Goal: Task Accomplishment & Management: Complete application form

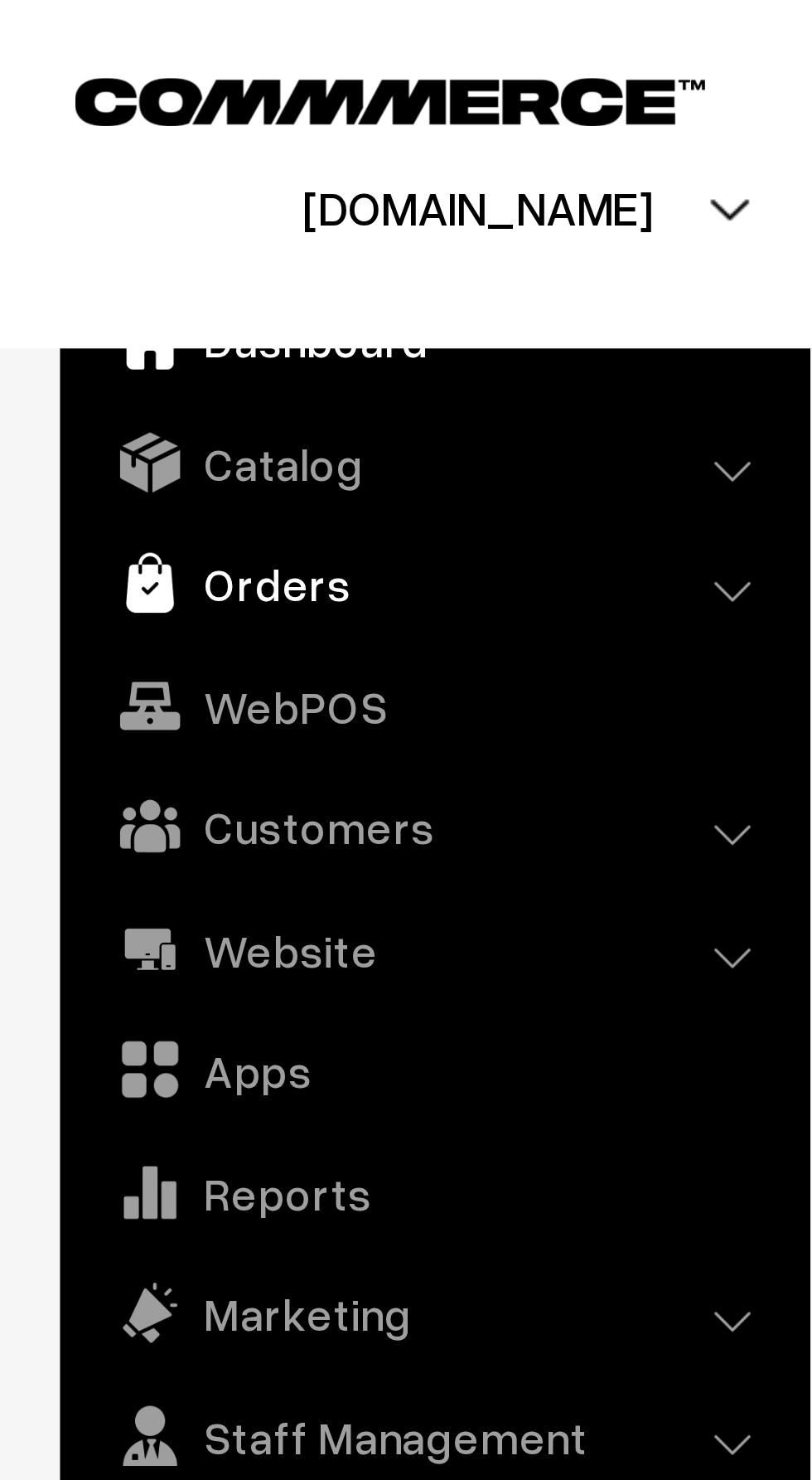
click at [102, 155] on link "Orders" at bounding box center [119, 160] width 197 height 30
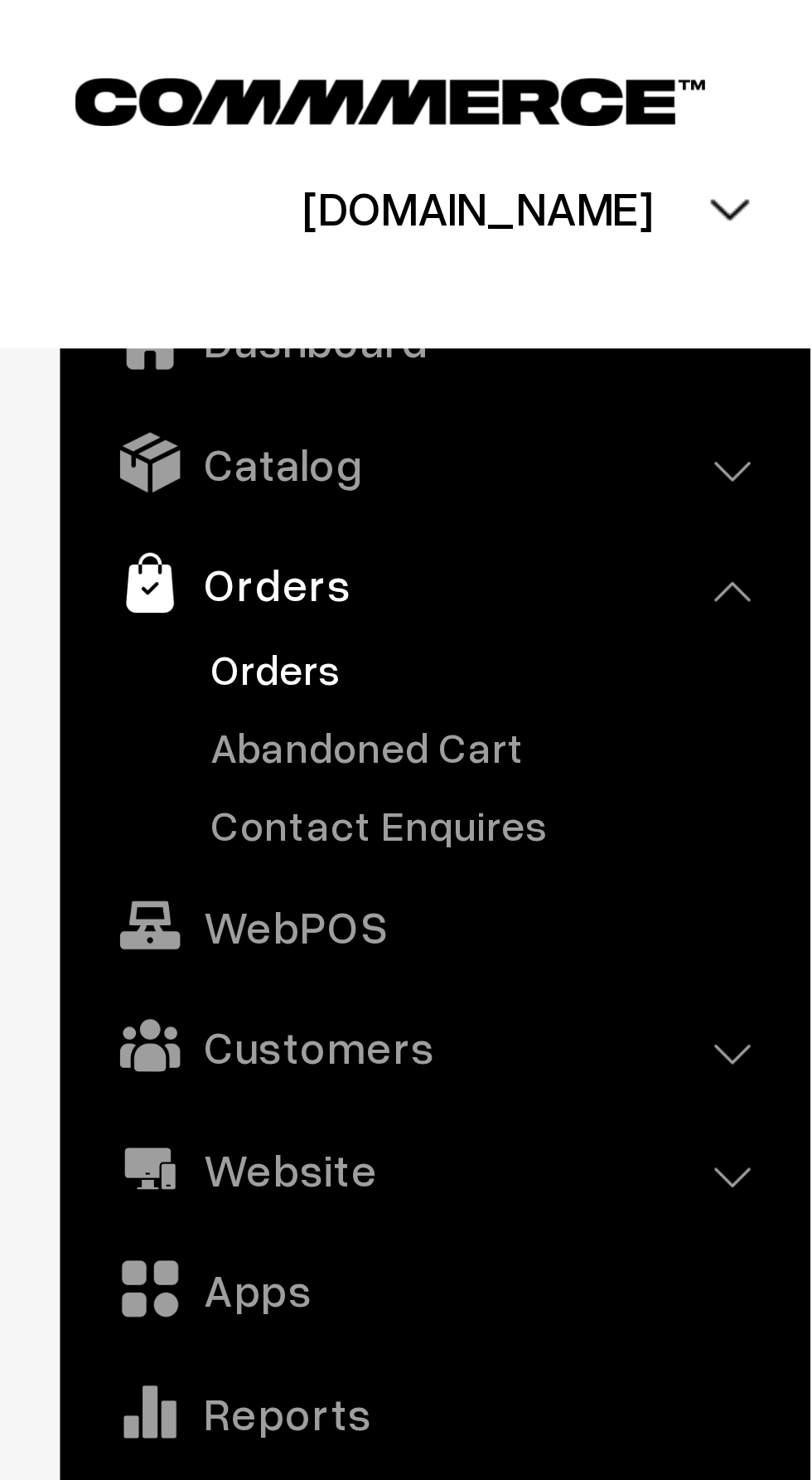
click at [85, 183] on link "Orders" at bounding box center [136, 185] width 164 height 17
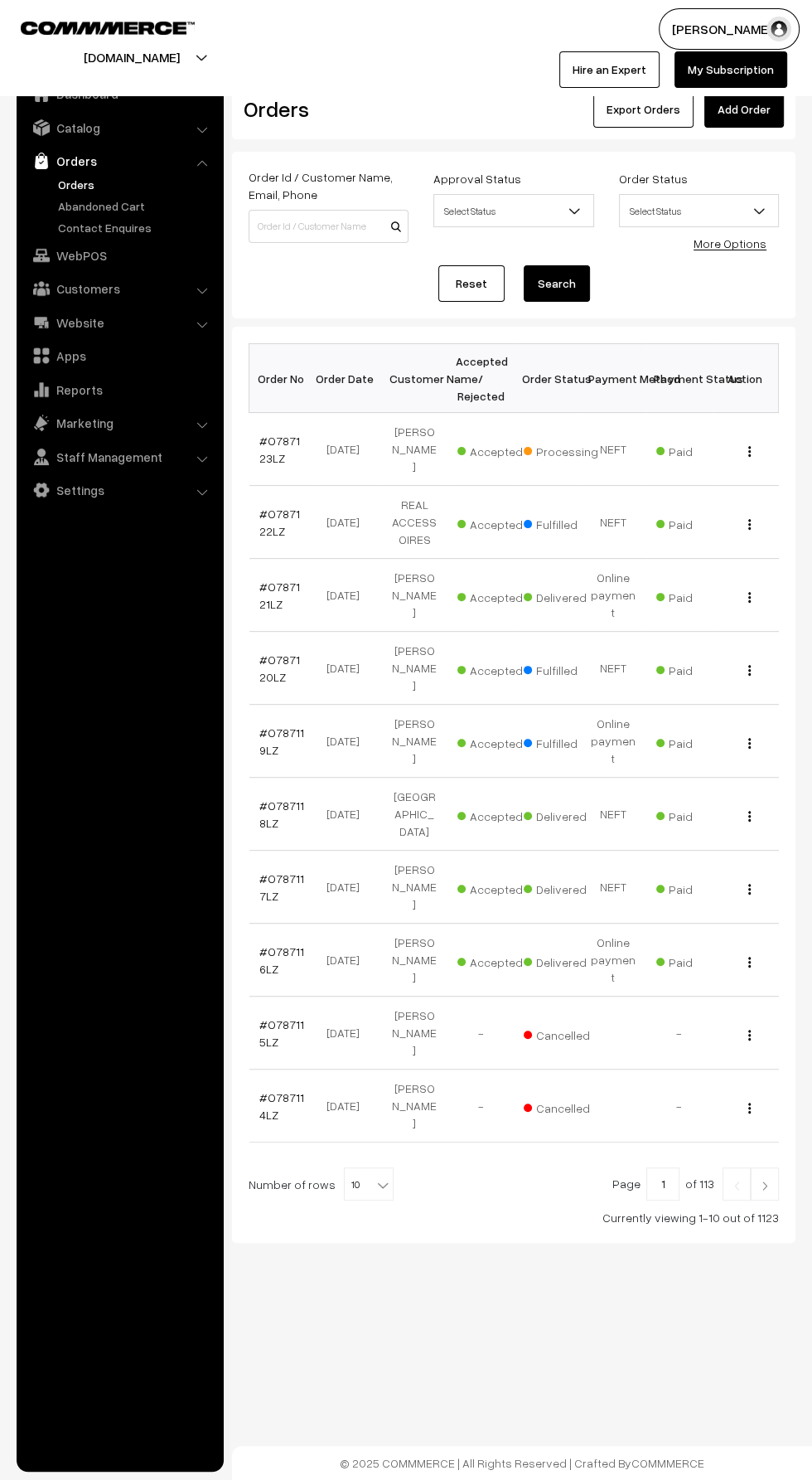
click at [750, 117] on link "Add Order" at bounding box center [743, 109] width 79 height 37
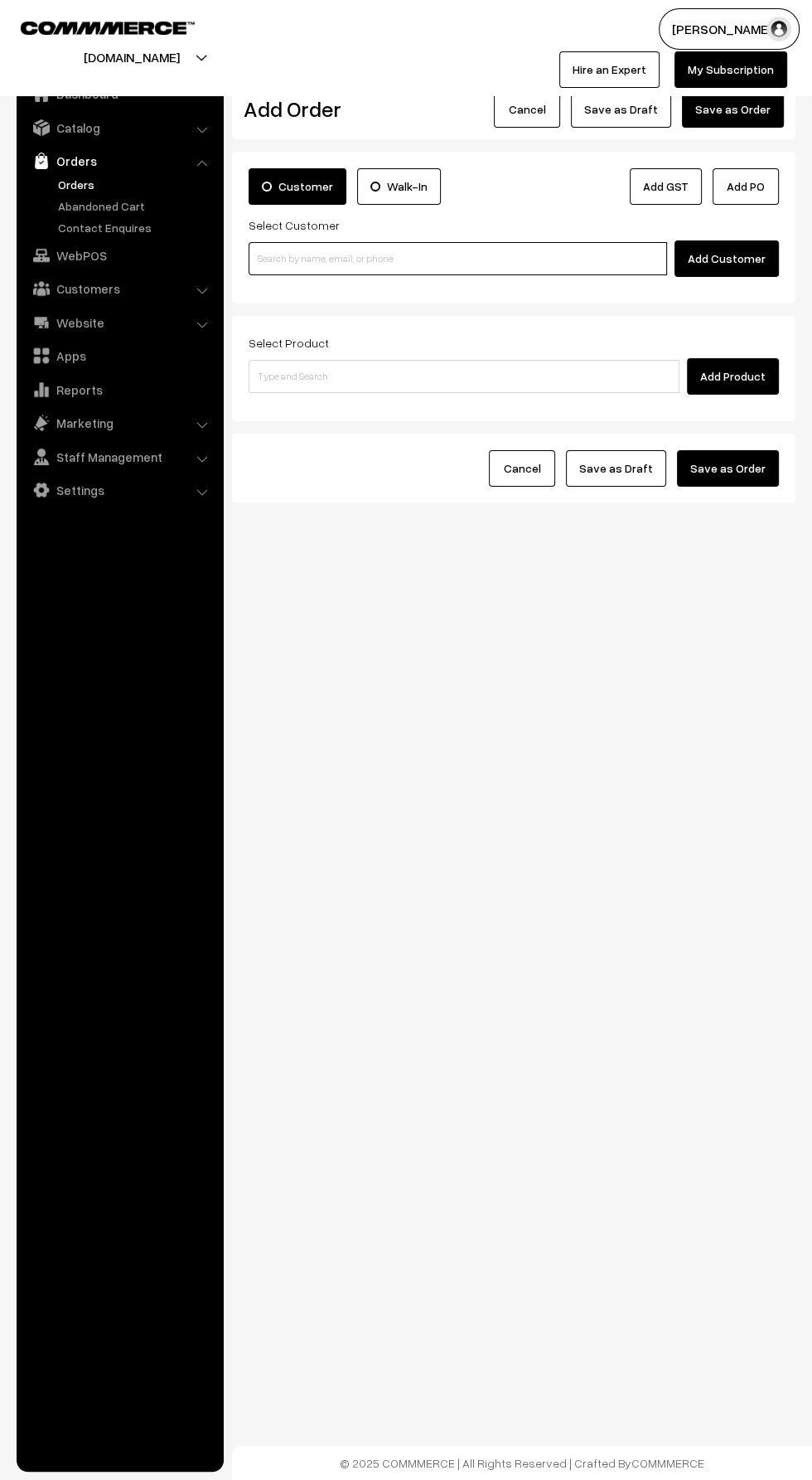
click at [445, 257] on input at bounding box center [457, 259] width 418 height 33
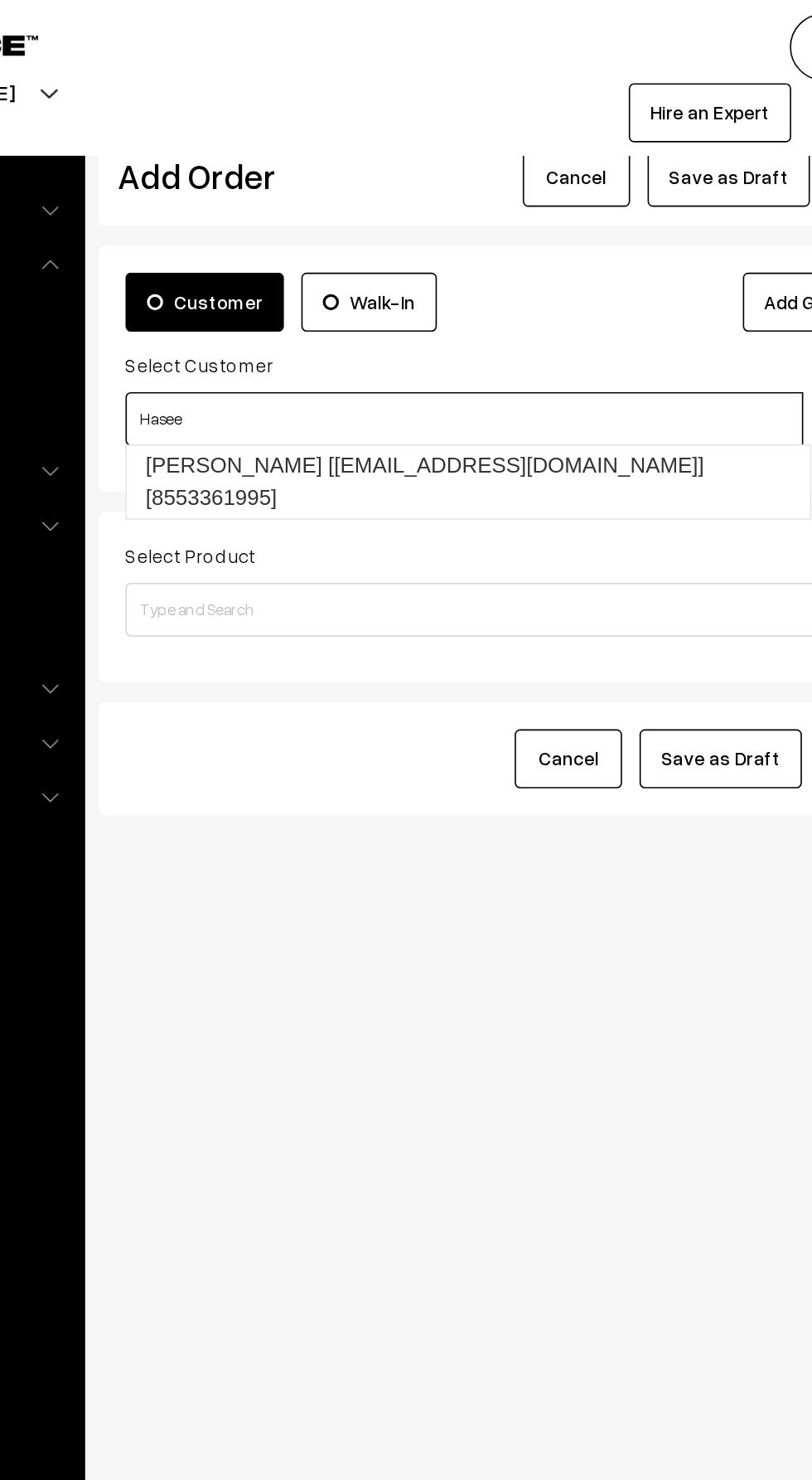
click at [519, 281] on link "[PERSON_NAME] [[EMAIL_ADDRESS][DOMAIN_NAME]] [8553361995]" at bounding box center [460, 298] width 422 height 44
type input "Hasee"
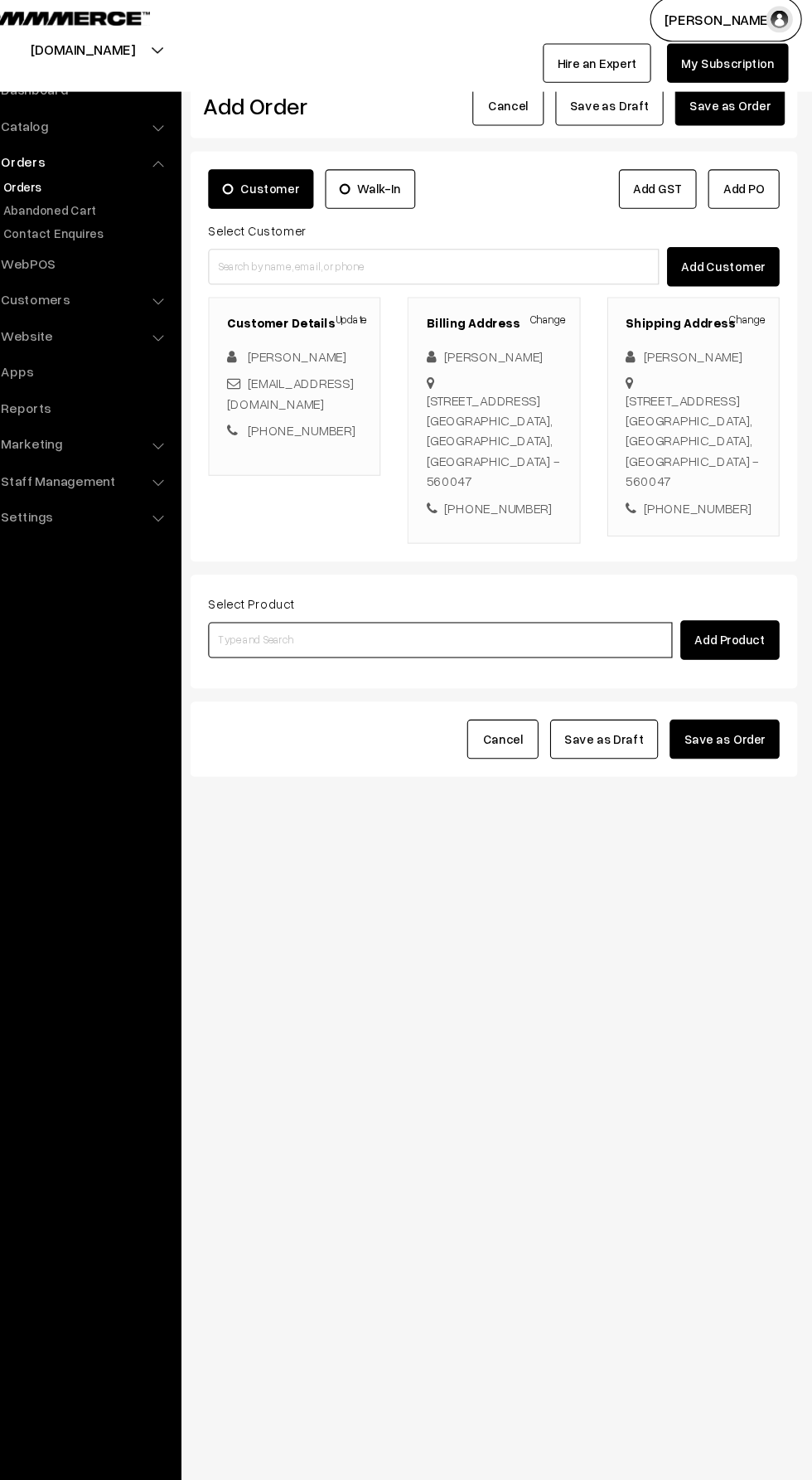
click at [401, 605] on input at bounding box center [463, 605] width 431 height 33
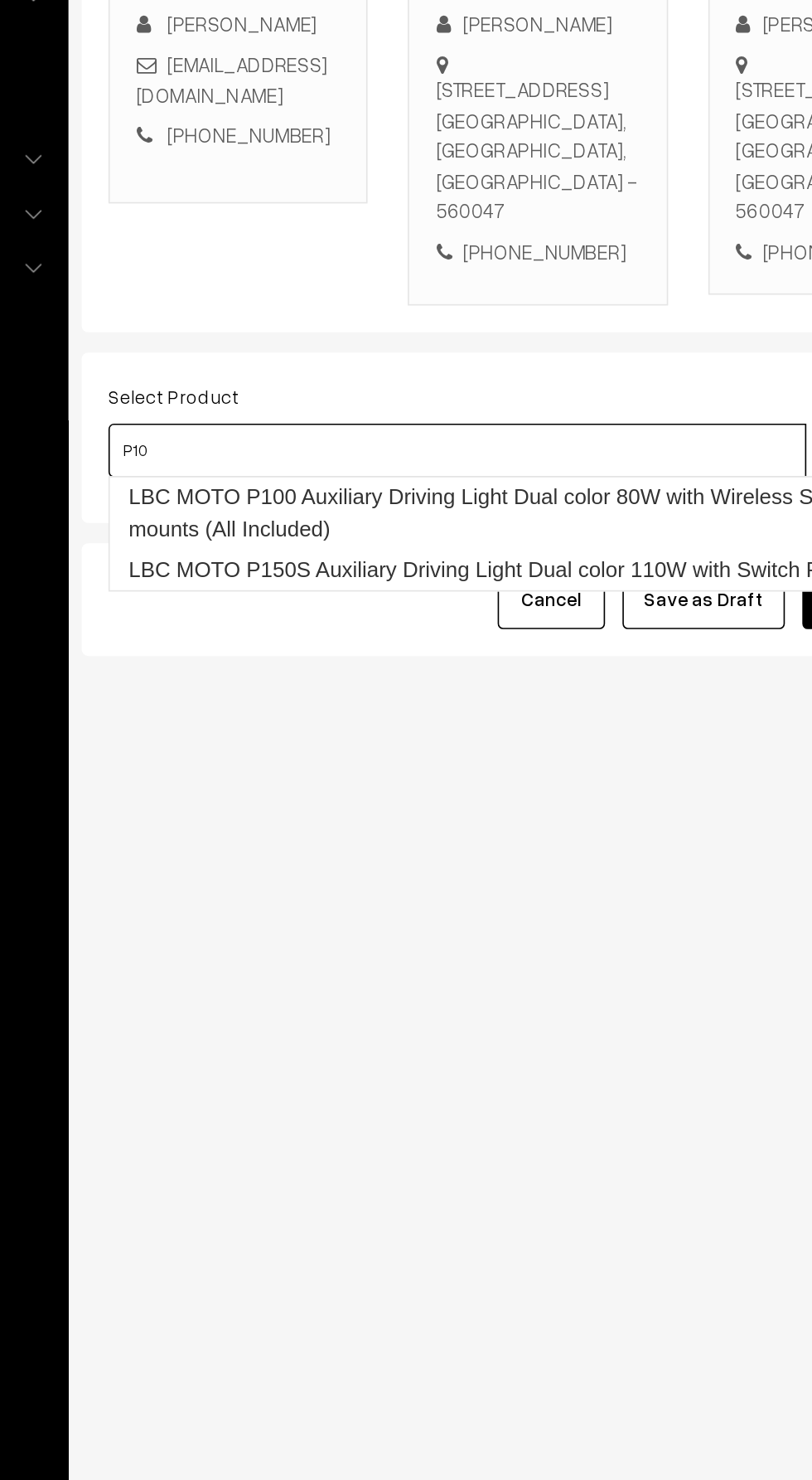
type input "P100"
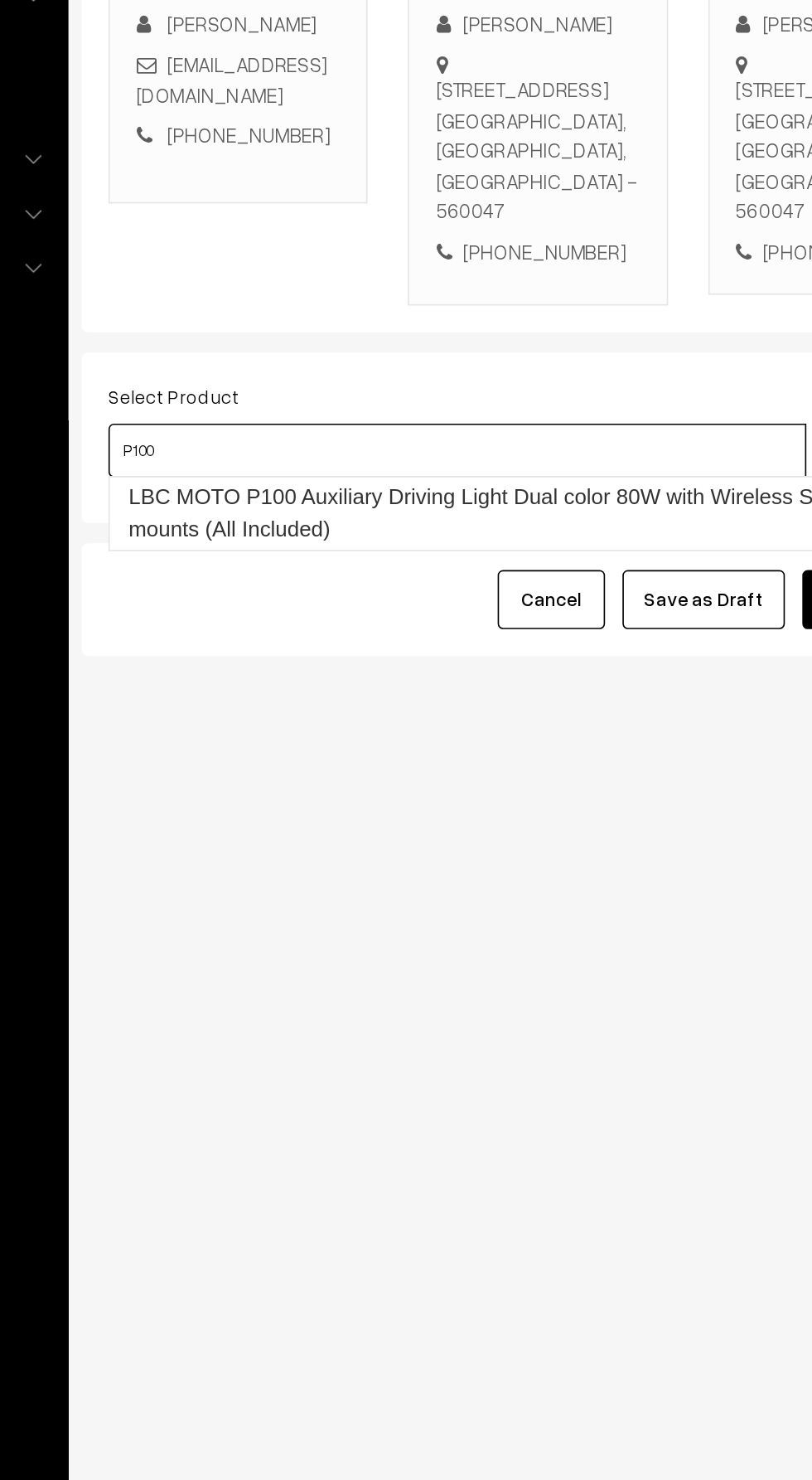
click at [406, 640] on link "LBC MOTO P100 Auxiliary Driving Light Dual color 80W with Wireless Switch Relay…" at bounding box center [530, 644] width 563 height 44
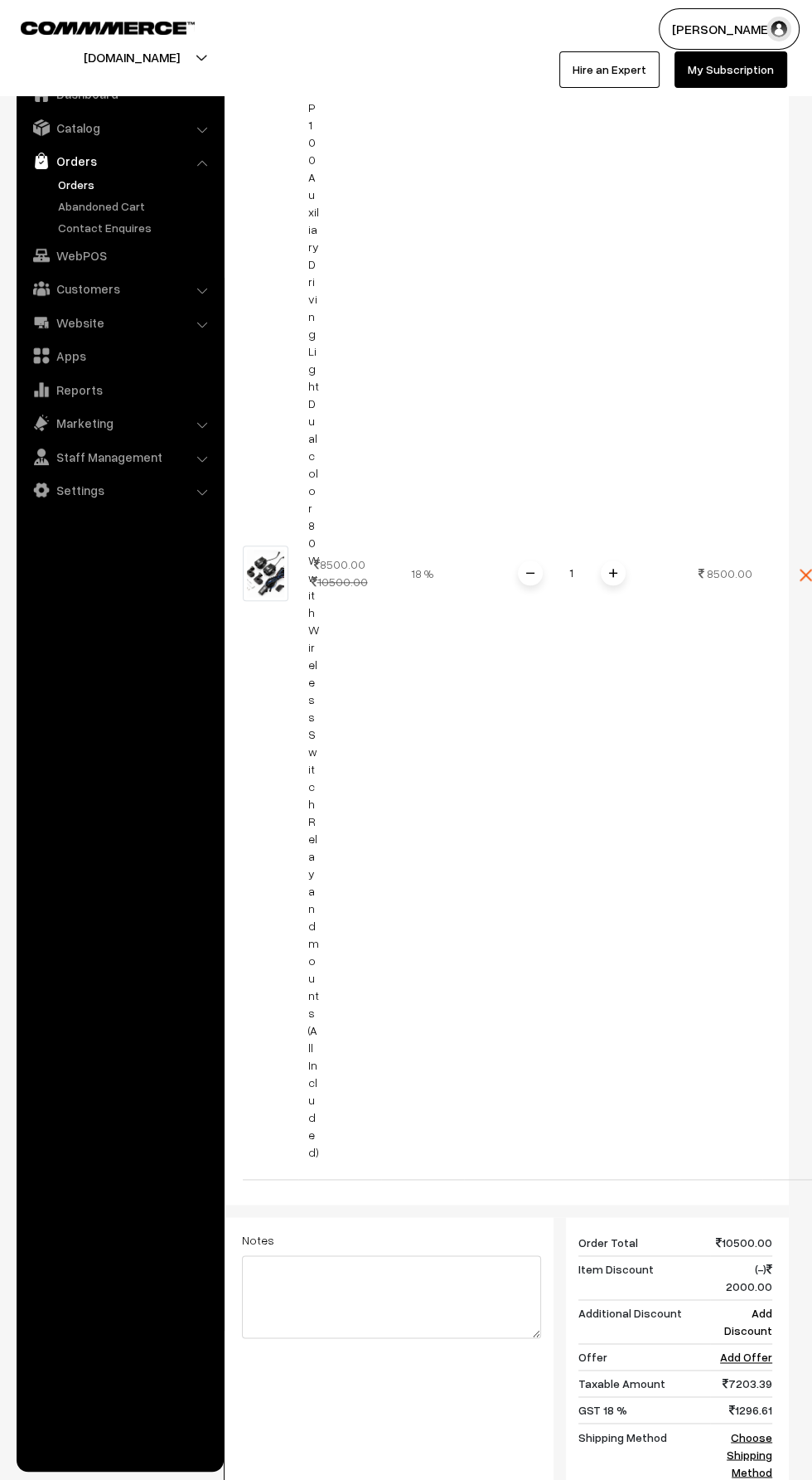
scroll to position [702, 0]
click at [798, 1202] on div "Dashboard / orders / Add Order Add Order Cancel Save as Draft Save as Order Sav…" at bounding box center [399, 508] width 812 height 2298
click at [758, 1255] on td "(-) 2000.00" at bounding box center [741, 1276] width 62 height 43
click at [762, 1305] on link "Add Discount" at bounding box center [748, 1321] width 48 height 32
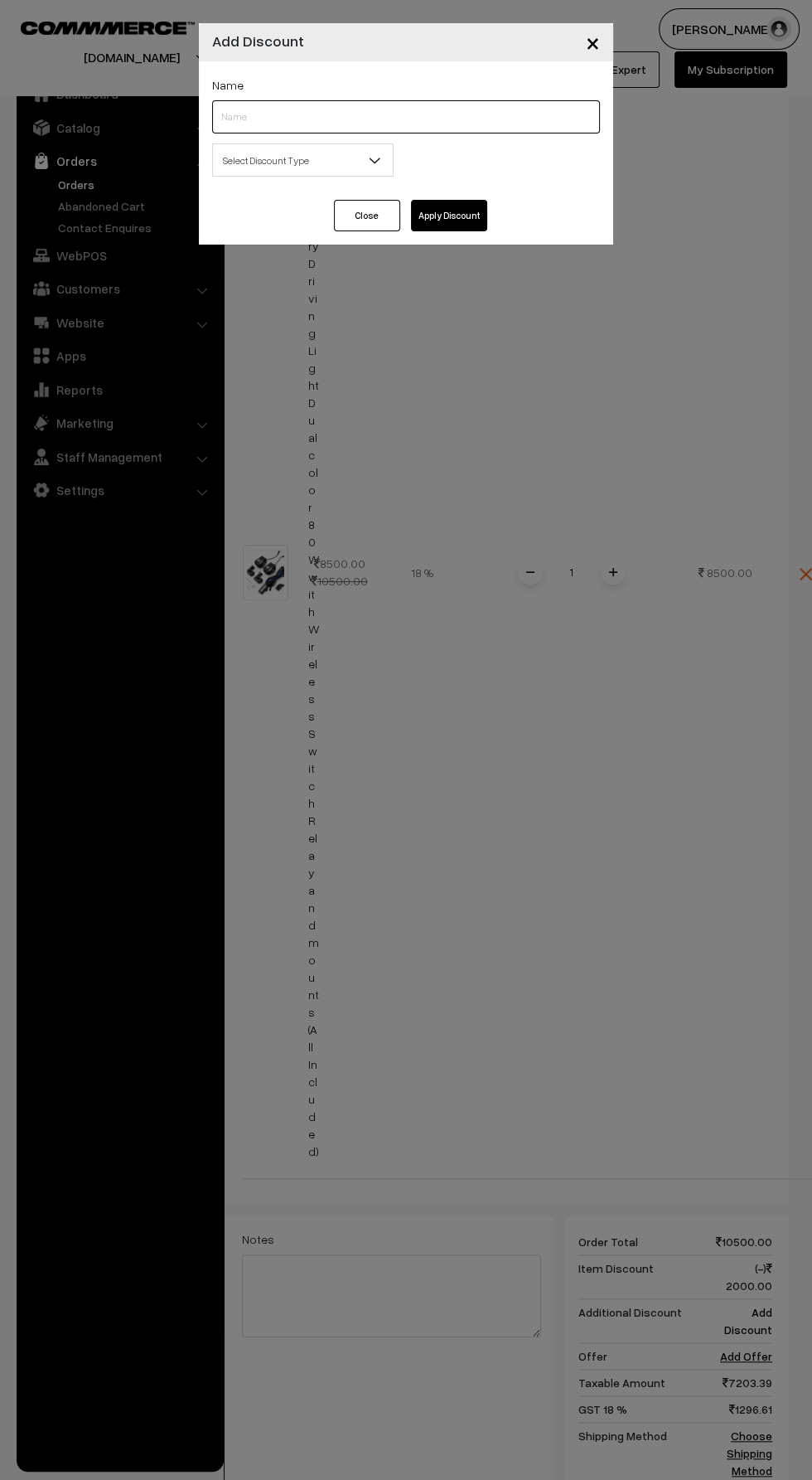
click at [303, 115] on input "text" at bounding box center [406, 117] width 388 height 33
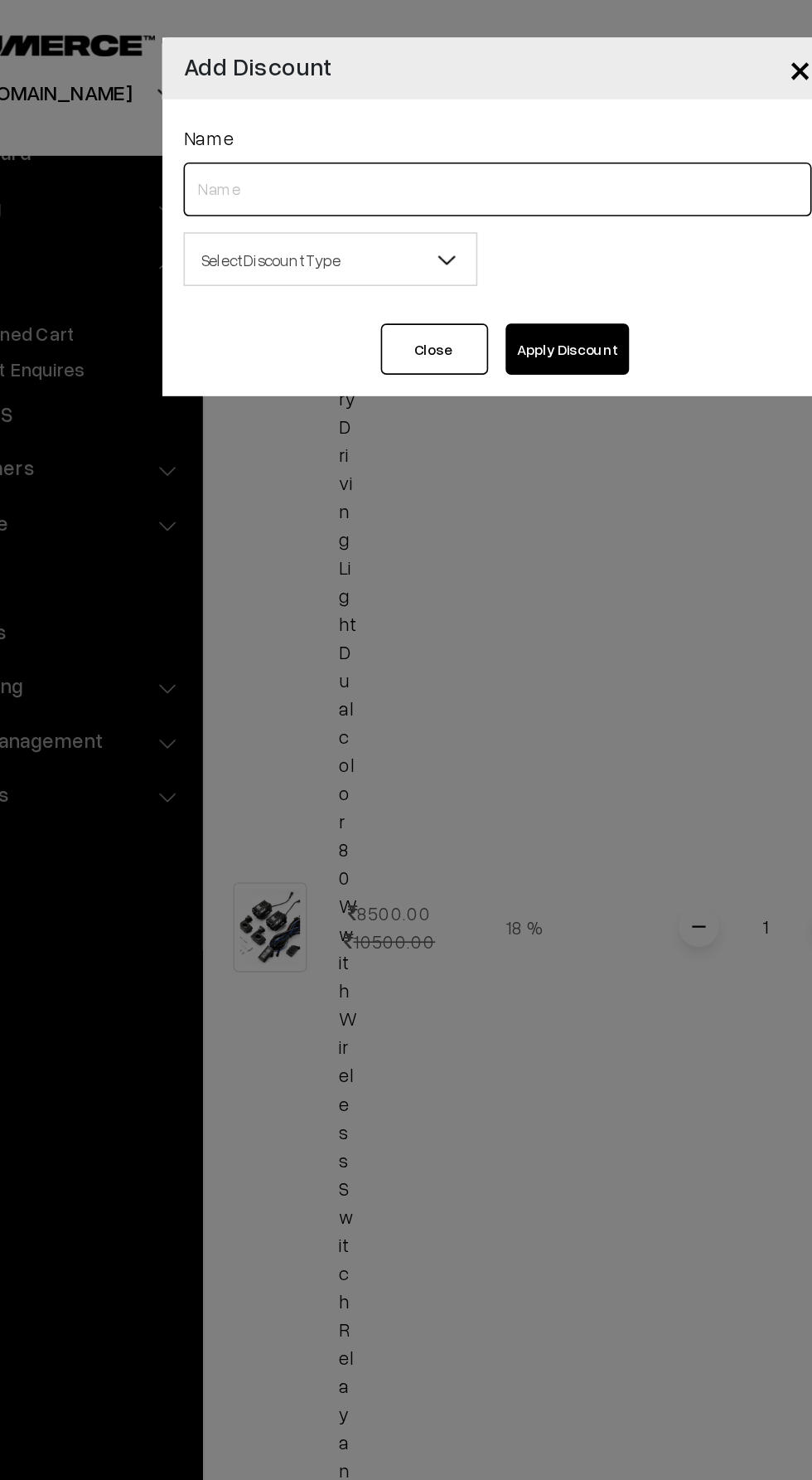
type input "FNF"
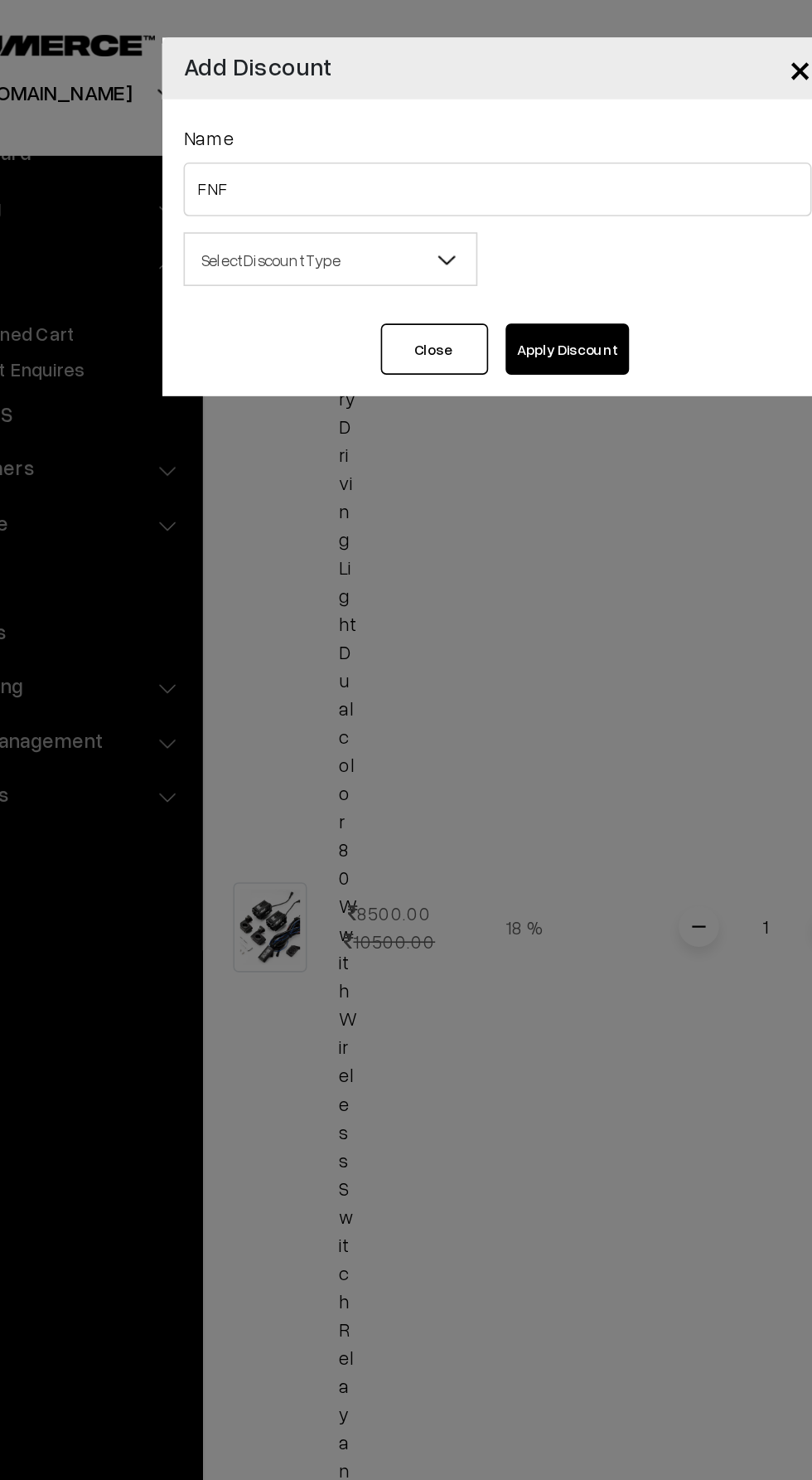
click at [350, 161] on span "Select Discount Type" at bounding box center [303, 160] width 180 height 29
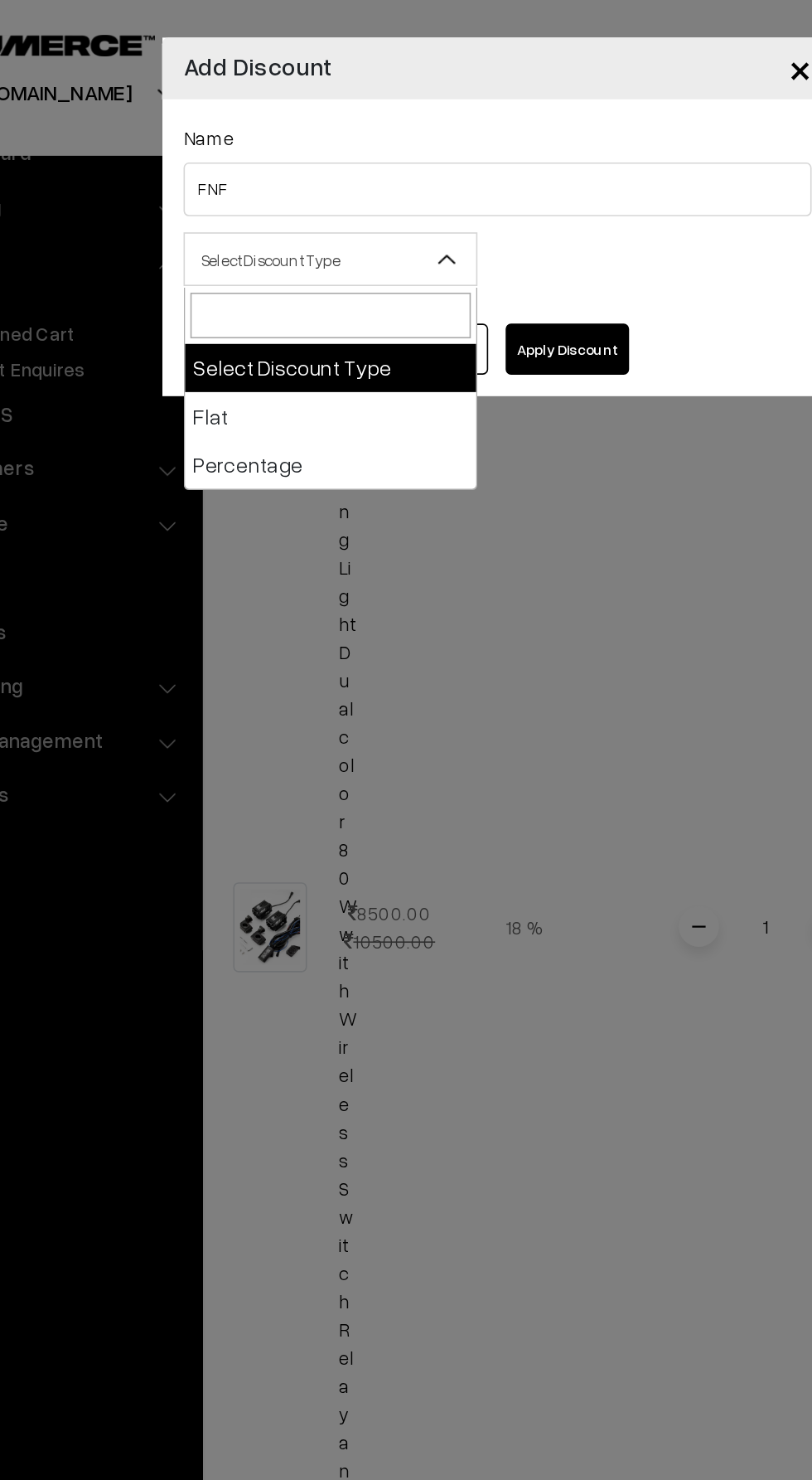
select select "flat"
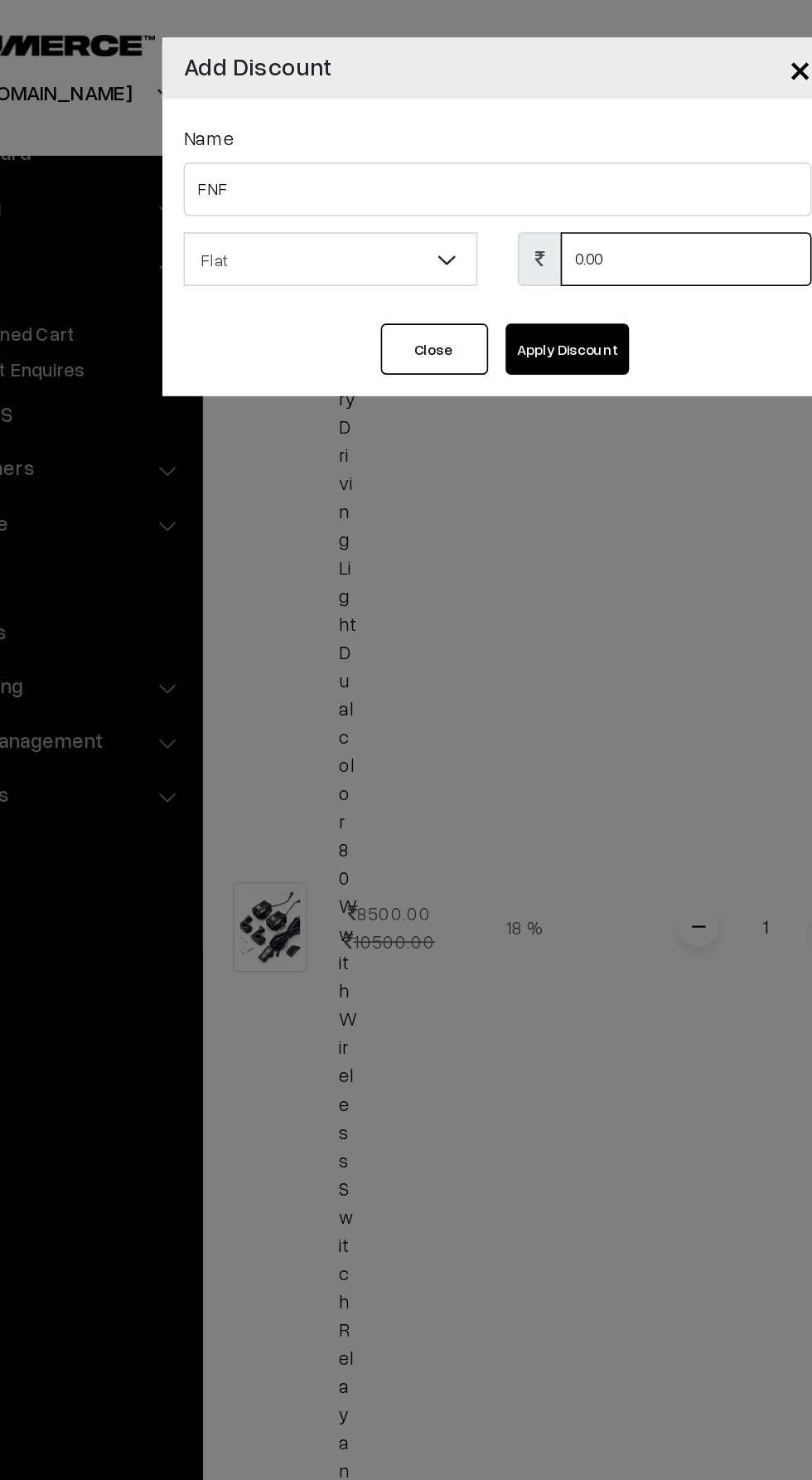
click at [516, 154] on input "0.00" at bounding box center [522, 159] width 154 height 33
type input "0"
type input "2000"
click at [470, 202] on button "Apply Discount" at bounding box center [449, 215] width 76 height 32
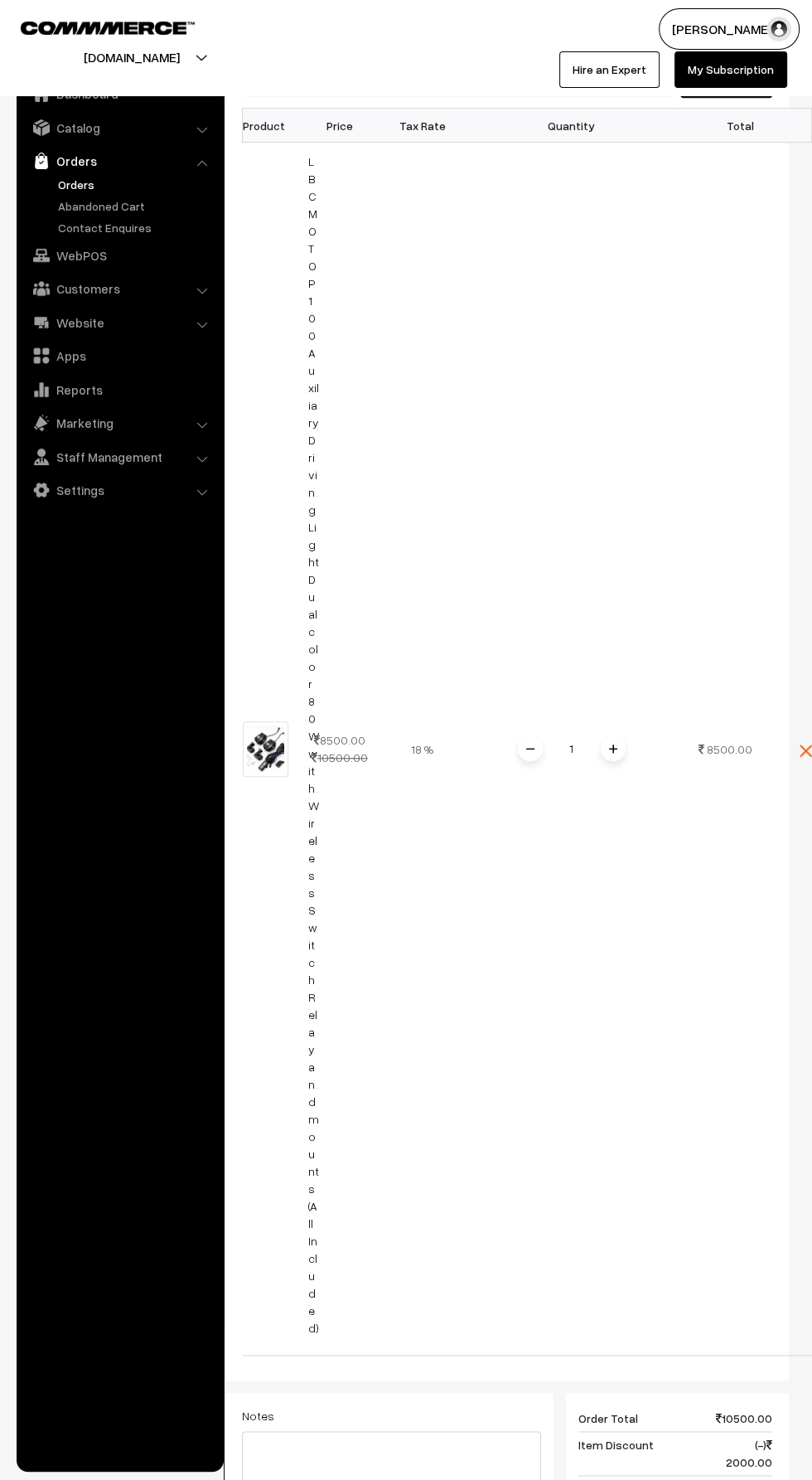
scroll to position [781, 0]
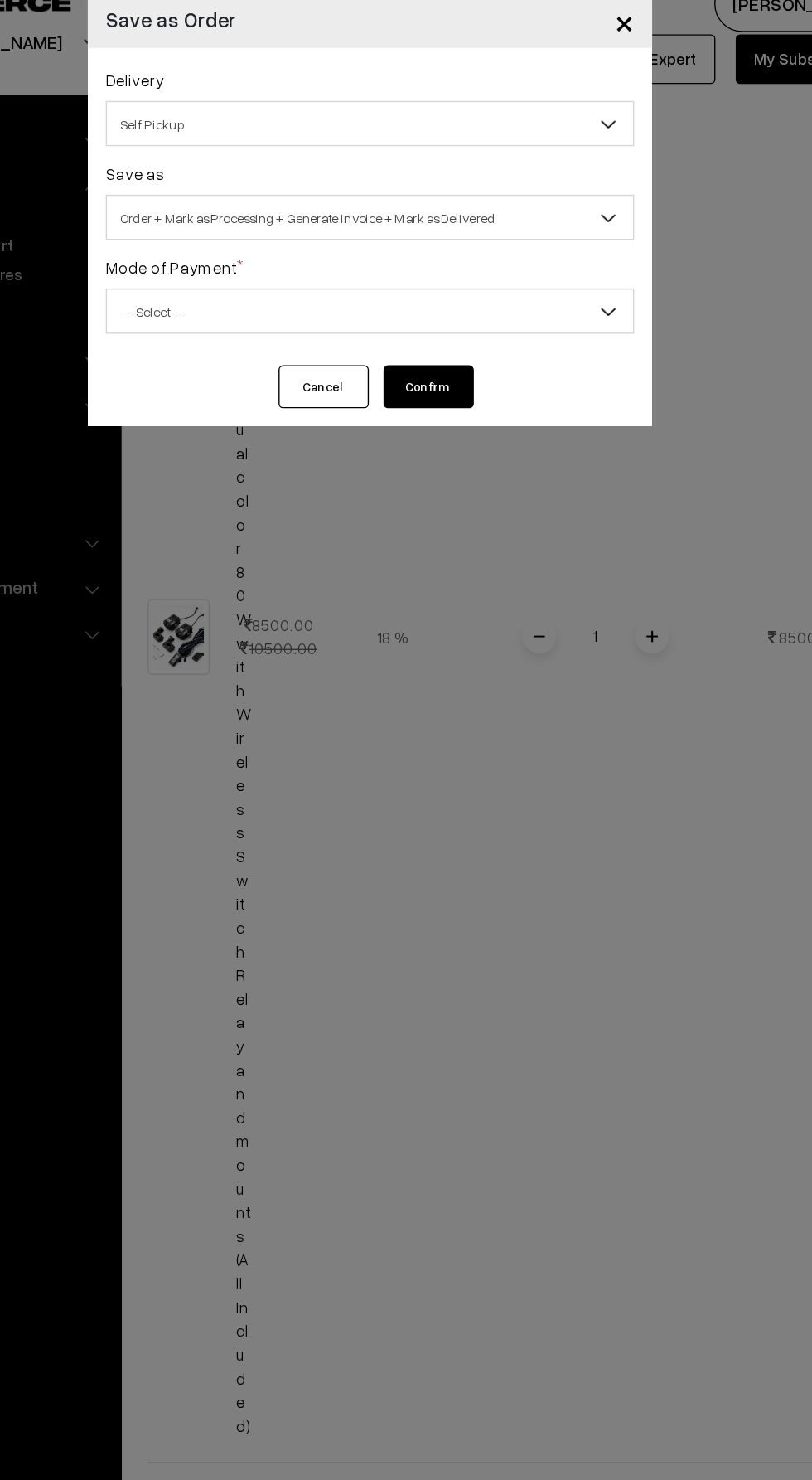
click at [557, 185] on span "Order + Mark as Processing + Generate Invoice + Mark as Delivered" at bounding box center [406, 186] width 386 height 29
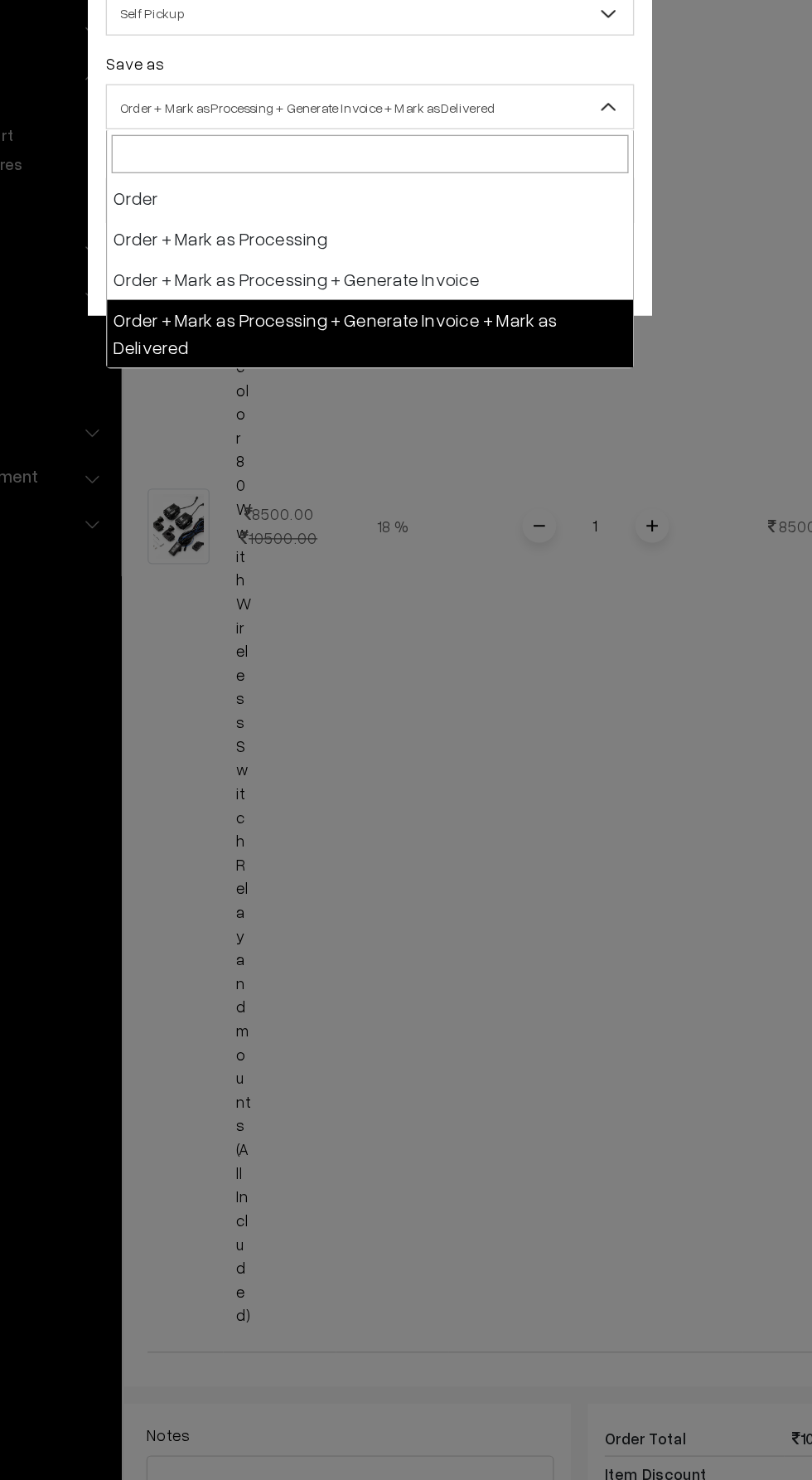
select select "3"
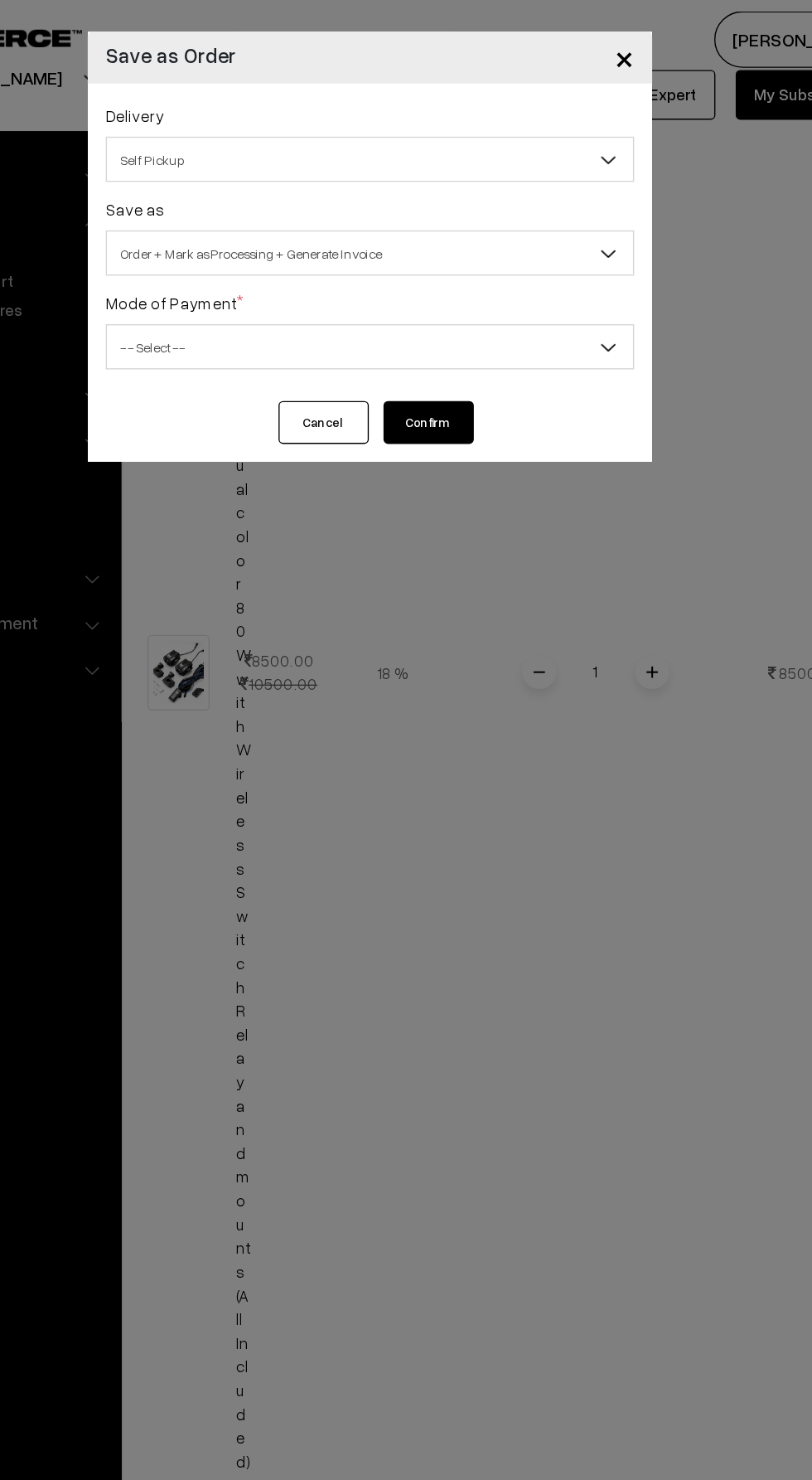
click at [558, 265] on span "-- Select --" at bounding box center [406, 255] width 386 height 29
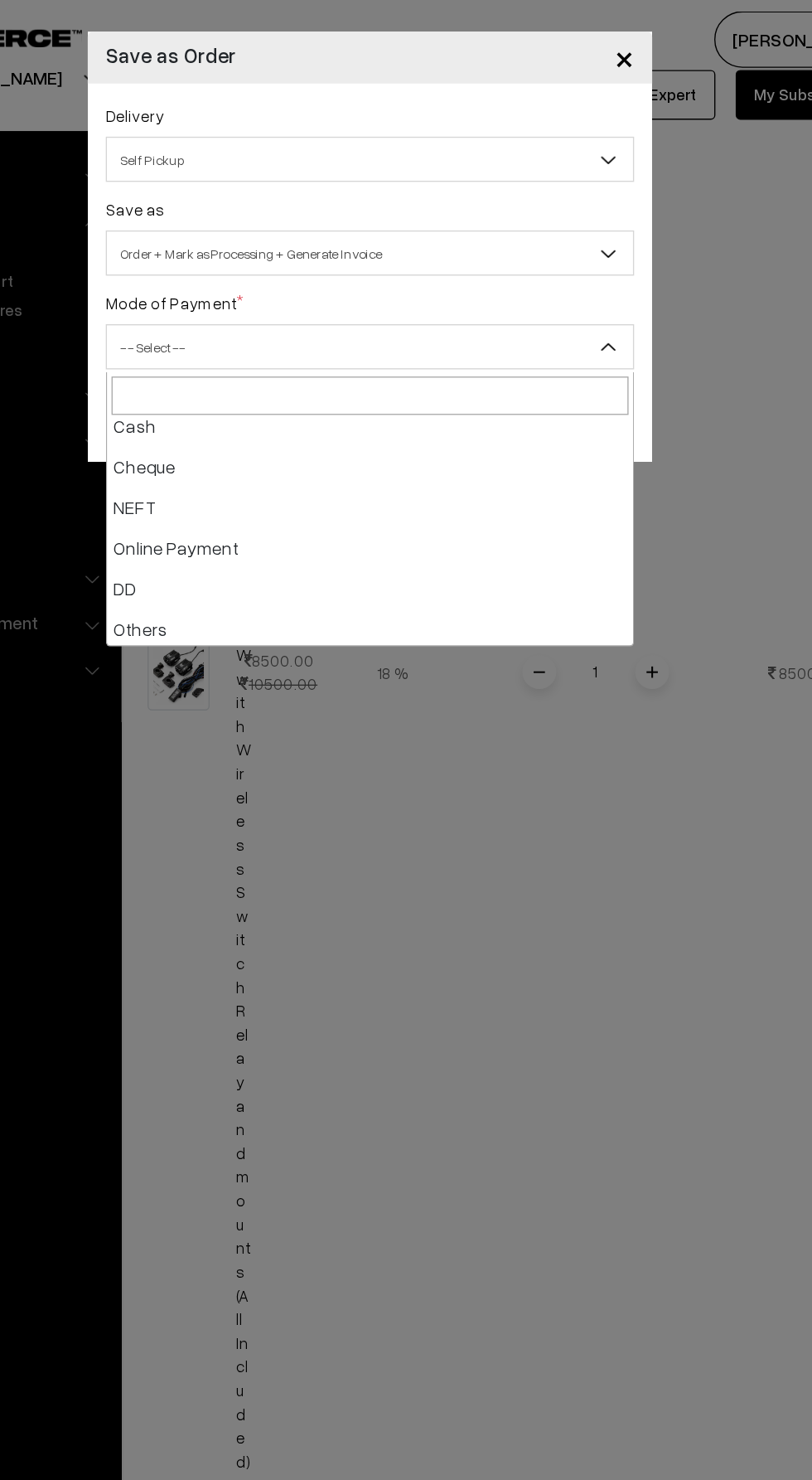
scroll to position [73, 0]
select select "5"
checkbox input "true"
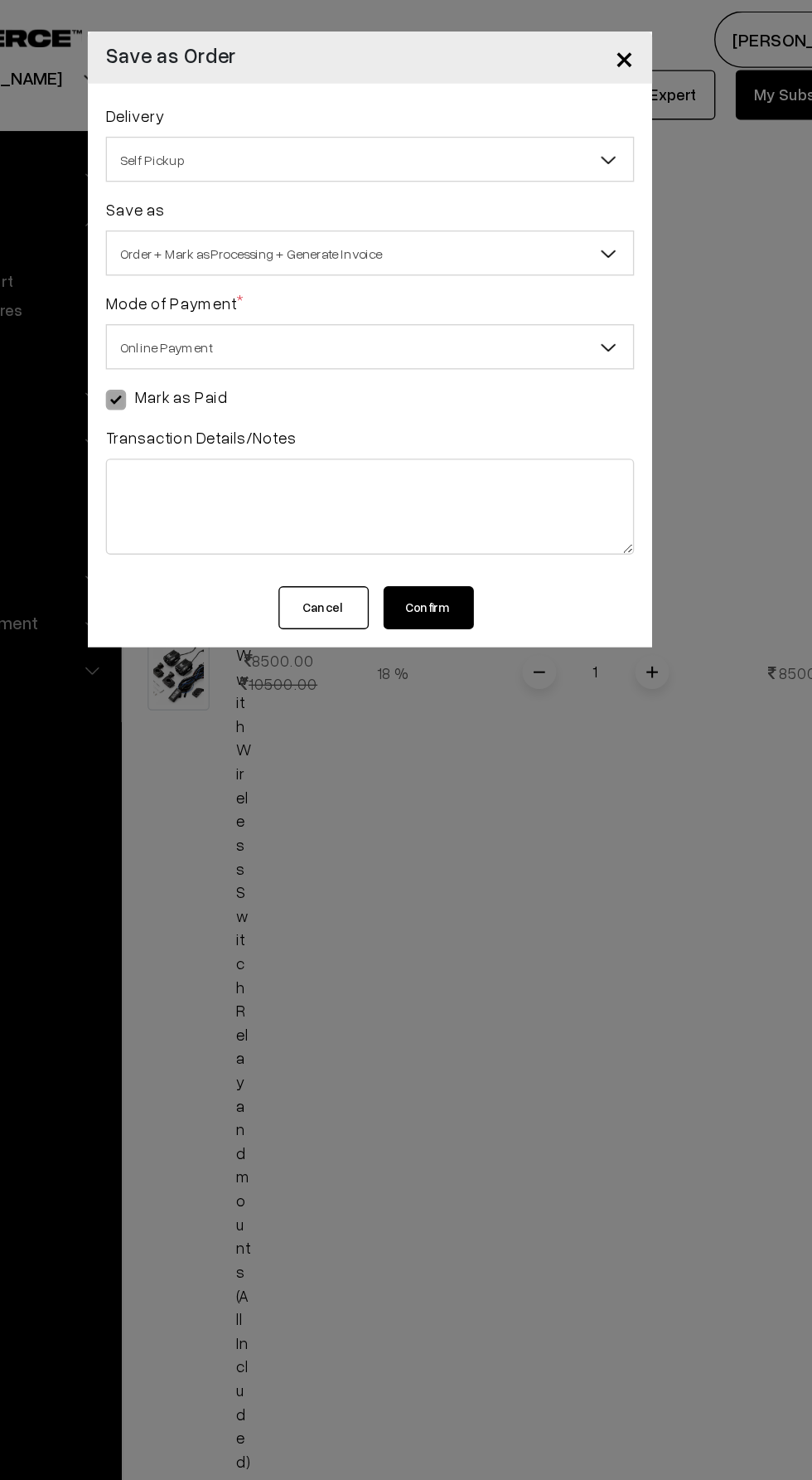
click at [478, 449] on button "Confirm" at bounding box center [449, 445] width 67 height 32
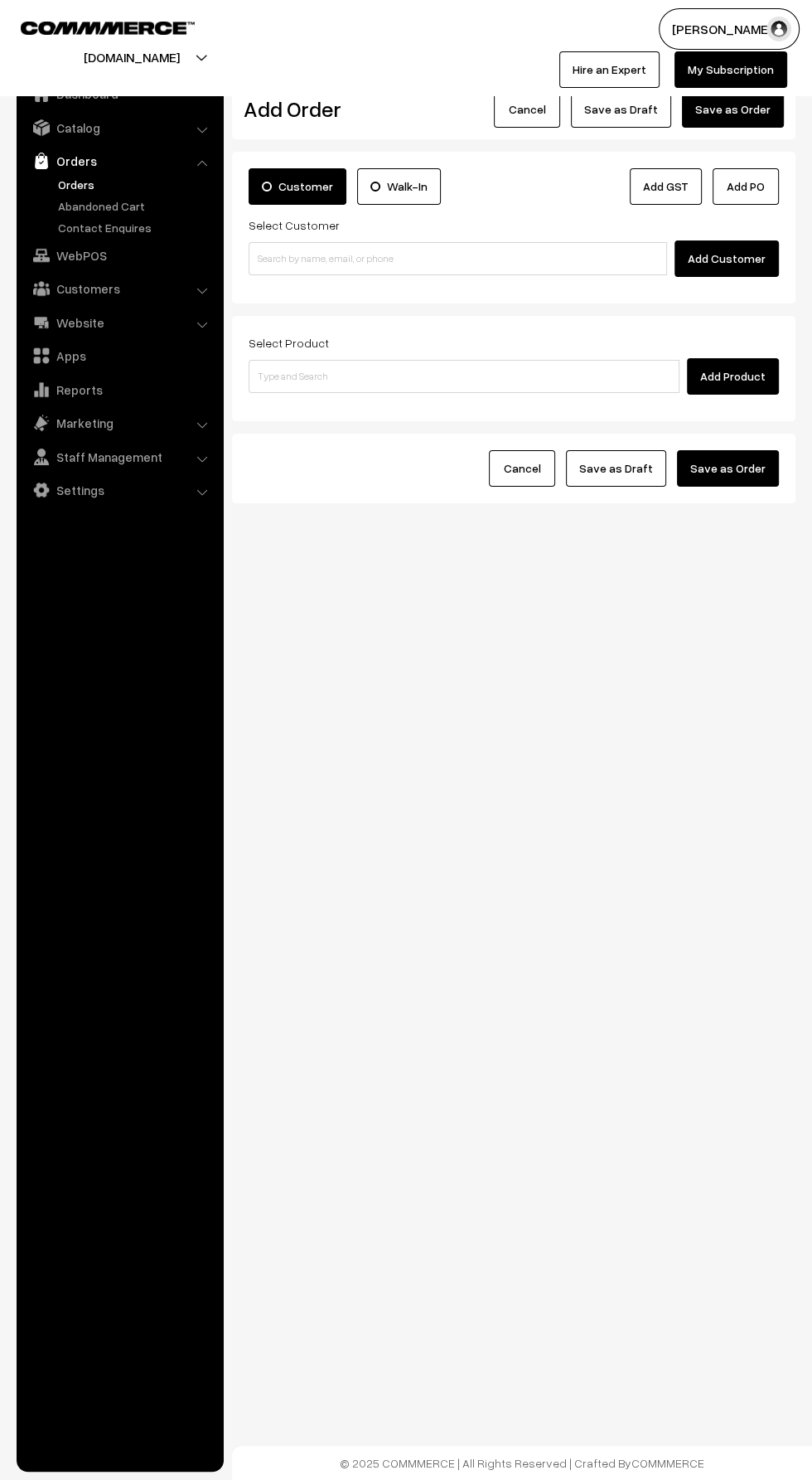
click at [69, 180] on link "Orders" at bounding box center [136, 185] width 164 height 17
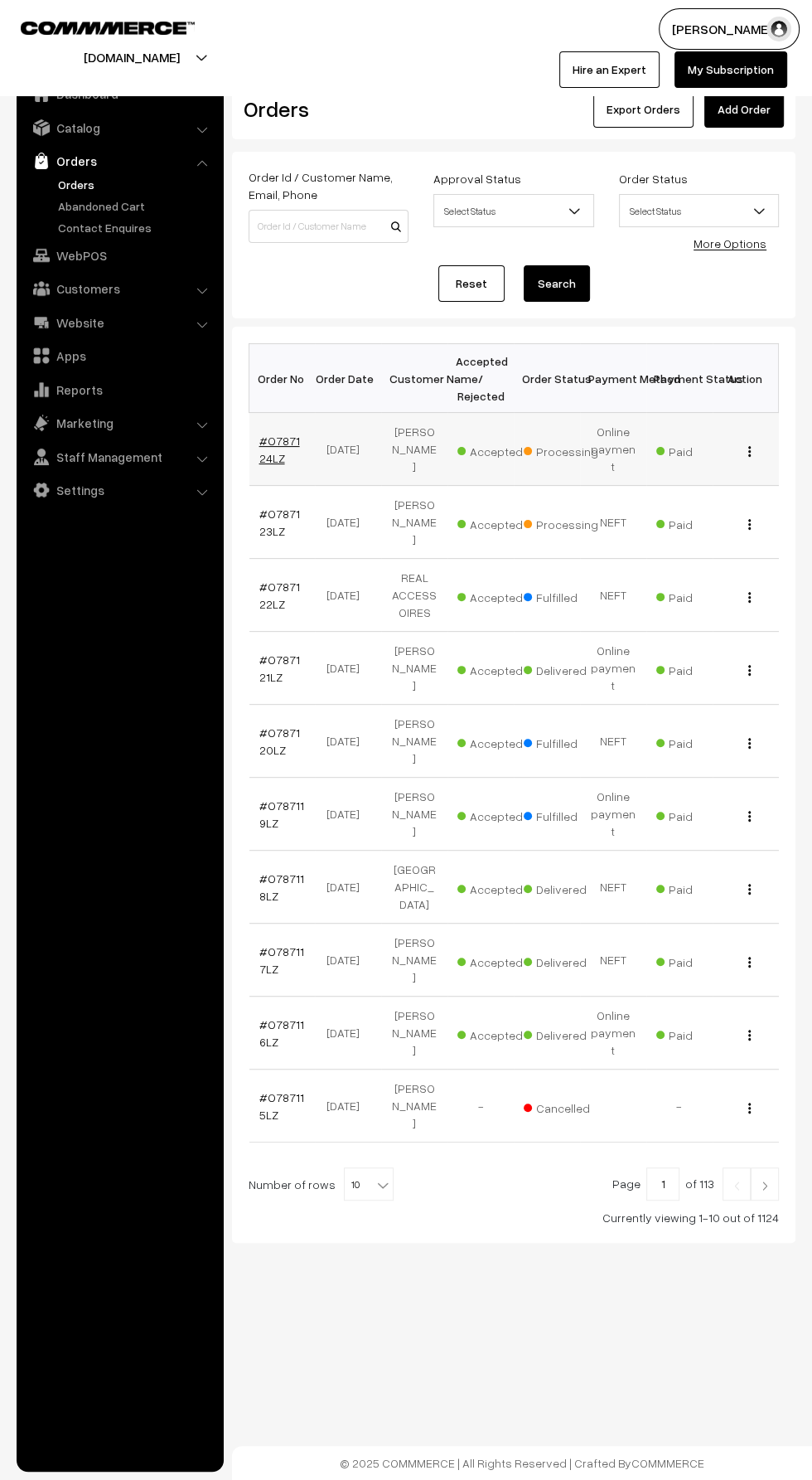
click at [285, 434] on link "#O787124LZ" at bounding box center [280, 449] width 41 height 32
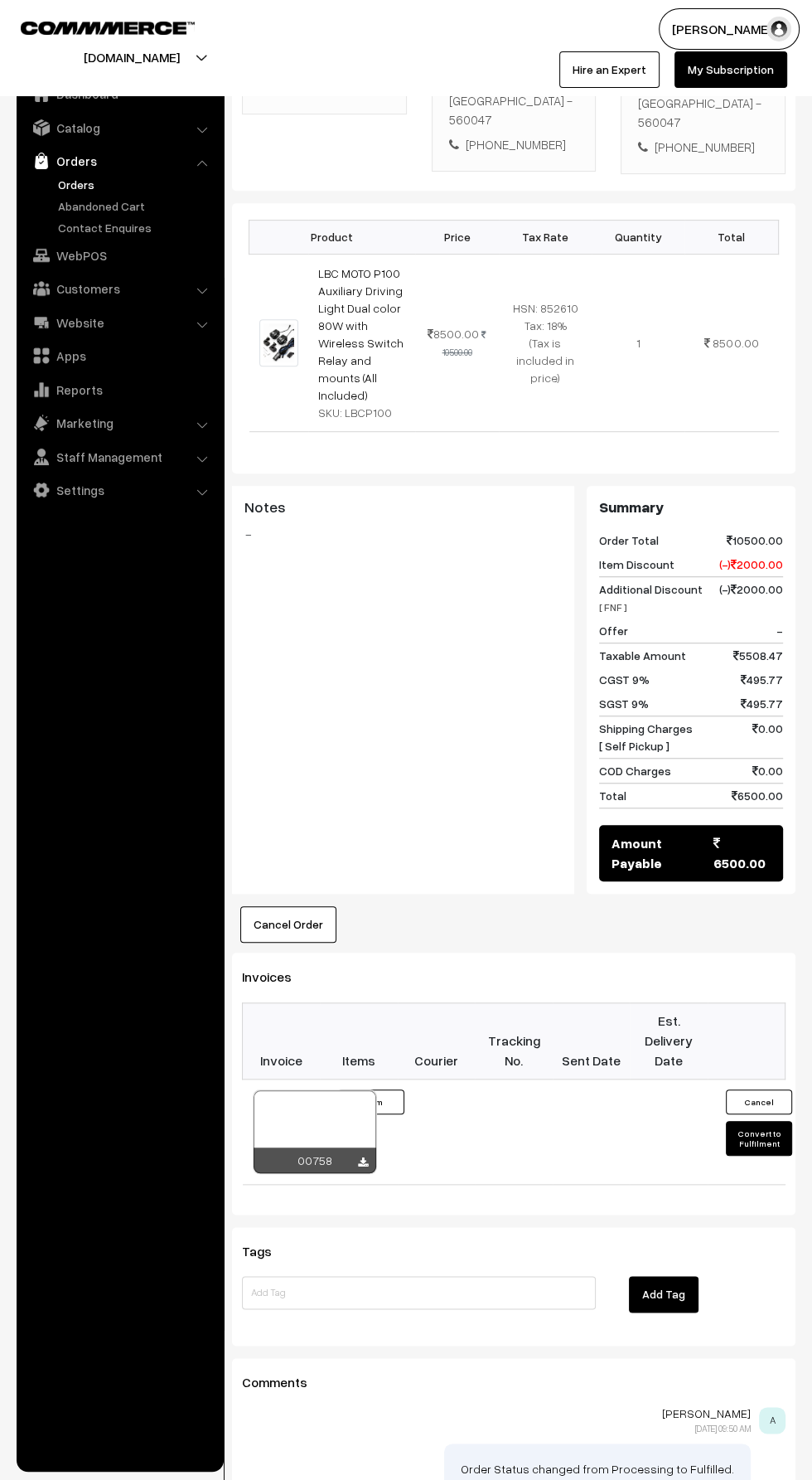
scroll to position [413, 0]
click at [362, 1156] on icon at bounding box center [363, 1161] width 10 height 11
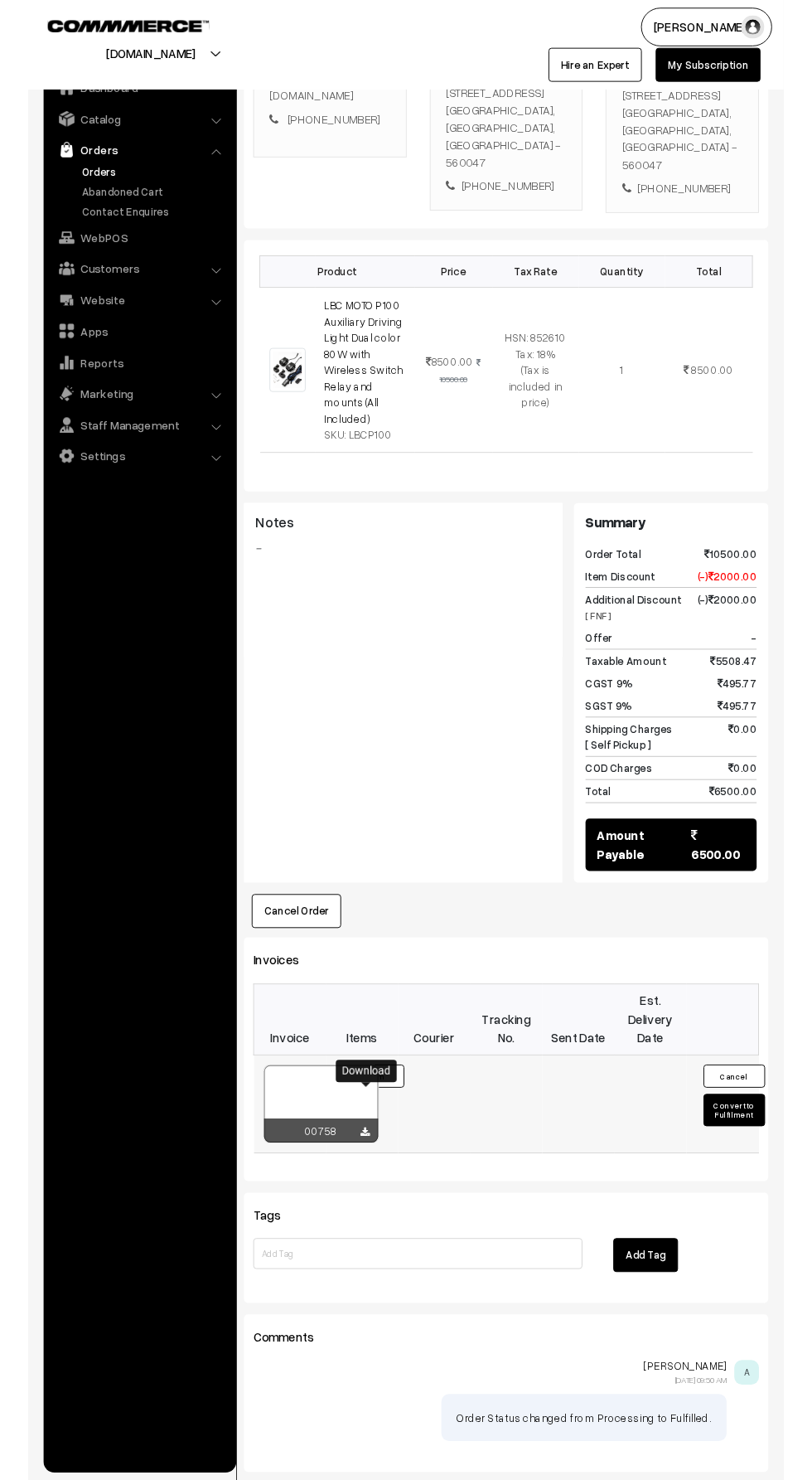
scroll to position [412, 0]
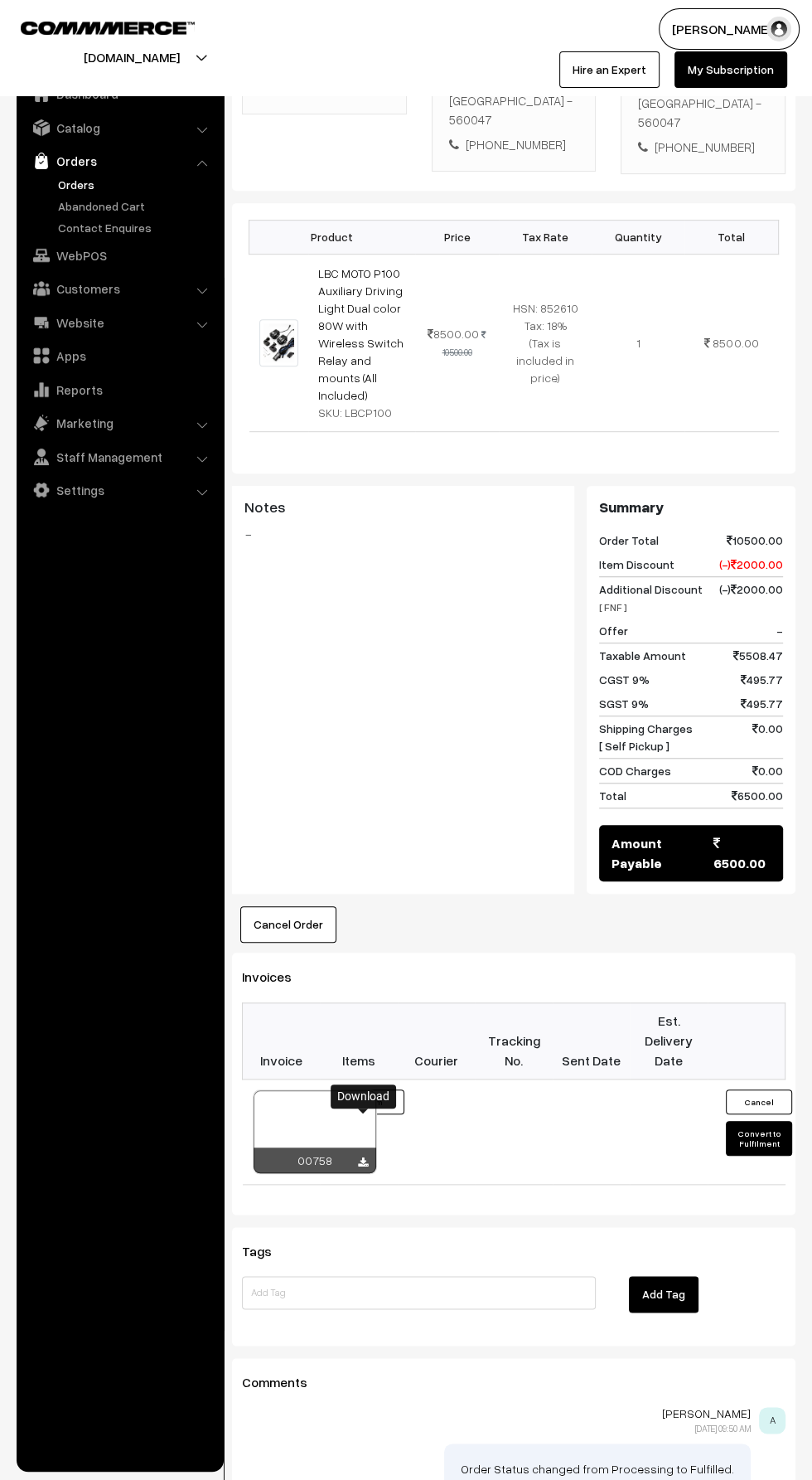
click at [361, 1095] on div "Download" at bounding box center [363, 1096] width 66 height 24
